Goal: Transaction & Acquisition: Purchase product/service

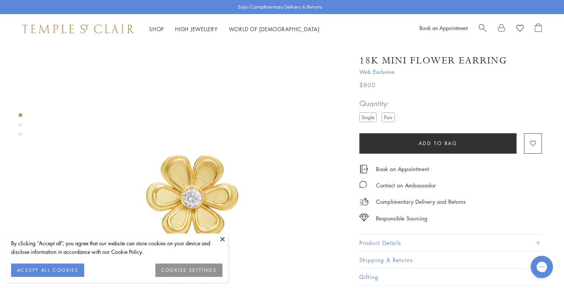
click at [386, 115] on label "Pair" at bounding box center [387, 116] width 13 height 9
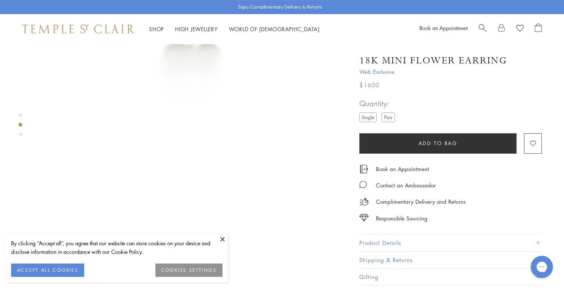
scroll to position [222, 0]
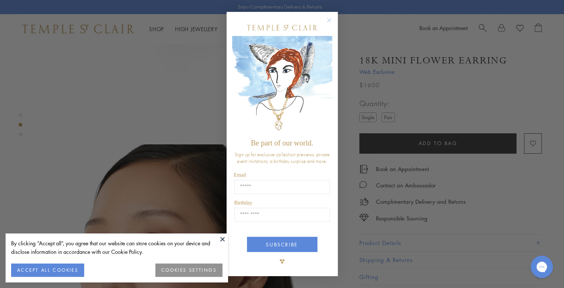
click at [71, 269] on button "ACCEPT ALL COOKIES" at bounding box center [47, 269] width 73 height 13
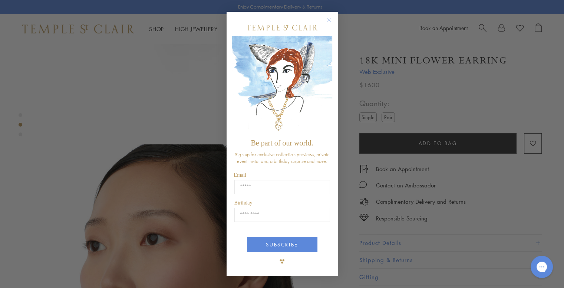
click at [328, 18] on circle "Close dialog" at bounding box center [328, 20] width 9 height 9
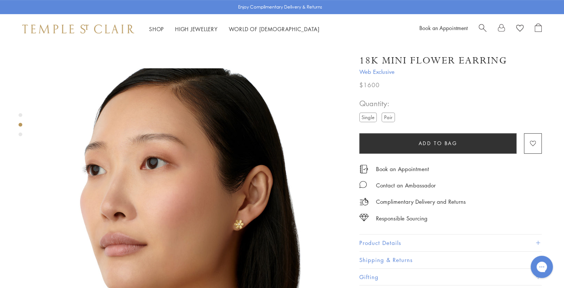
scroll to position [334, 0]
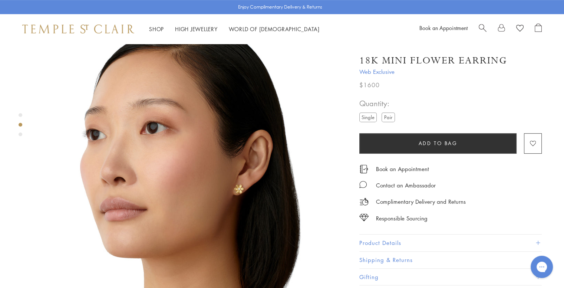
click at [237, 169] on img at bounding box center [193, 189] width 312 height 312
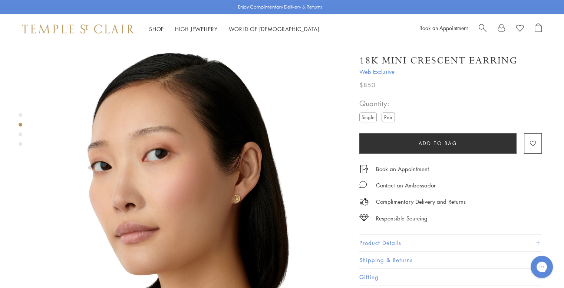
scroll to position [334, 0]
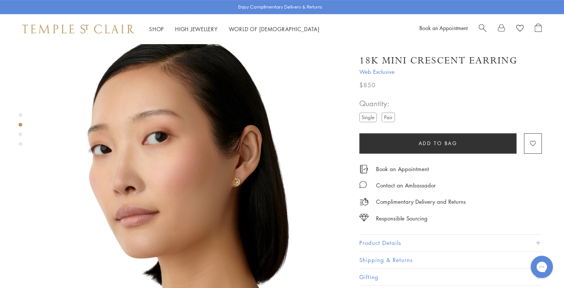
click at [229, 162] on img at bounding box center [193, 189] width 312 height 312
